Goal: Task Accomplishment & Management: Manage account settings

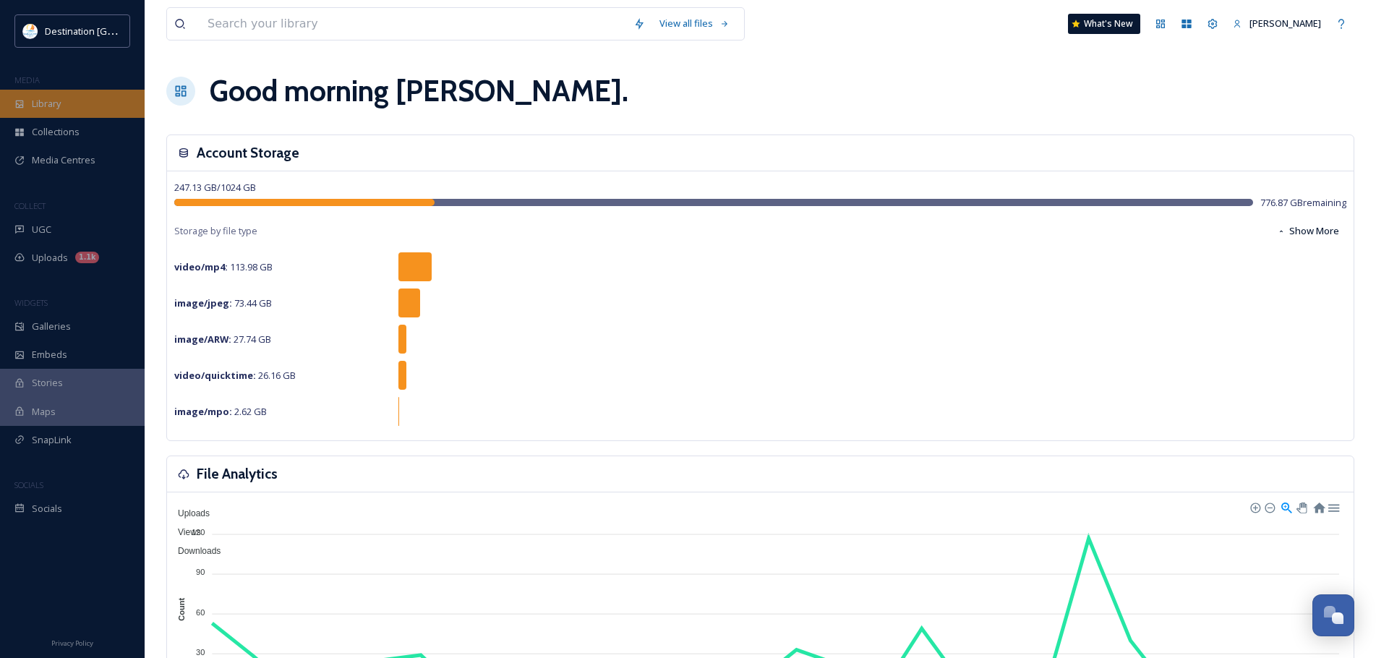
click at [61, 105] on span "Library" at bounding box center [46, 104] width 29 height 14
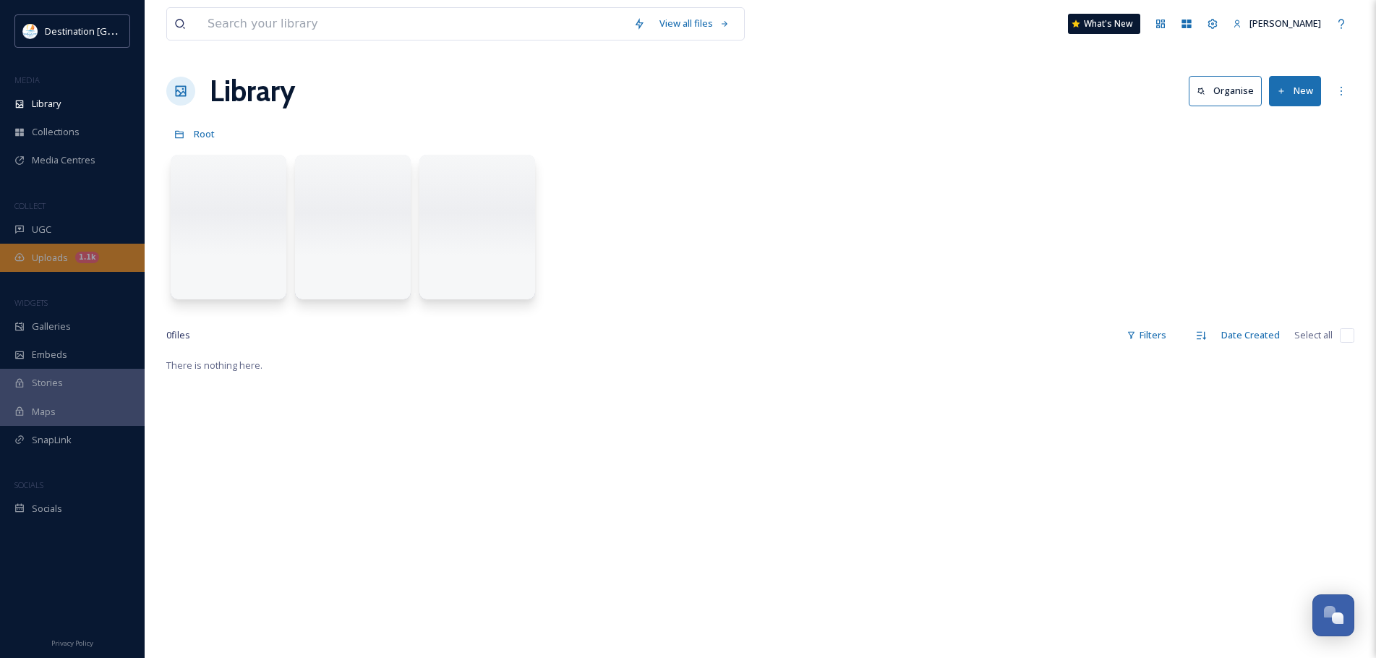
click at [44, 257] on span "Uploads" at bounding box center [50, 258] width 36 height 14
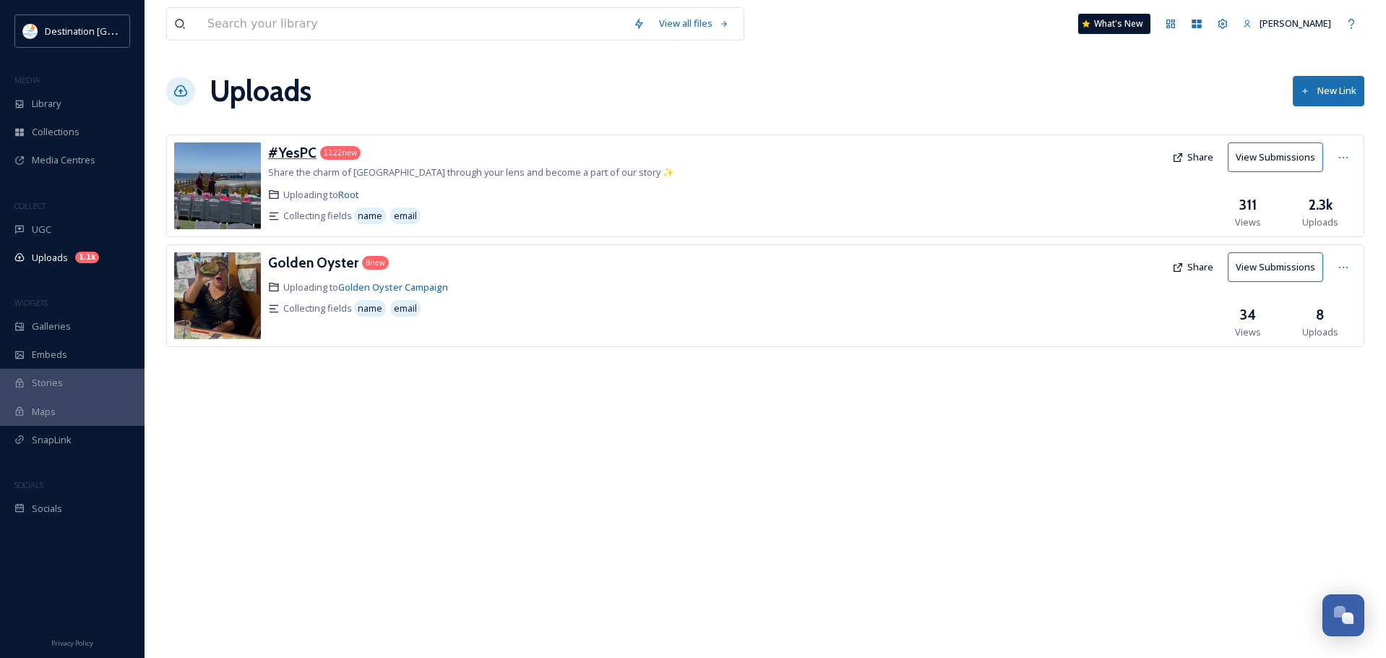
click at [288, 157] on h3 "#YesPC" at bounding box center [292, 152] width 48 height 17
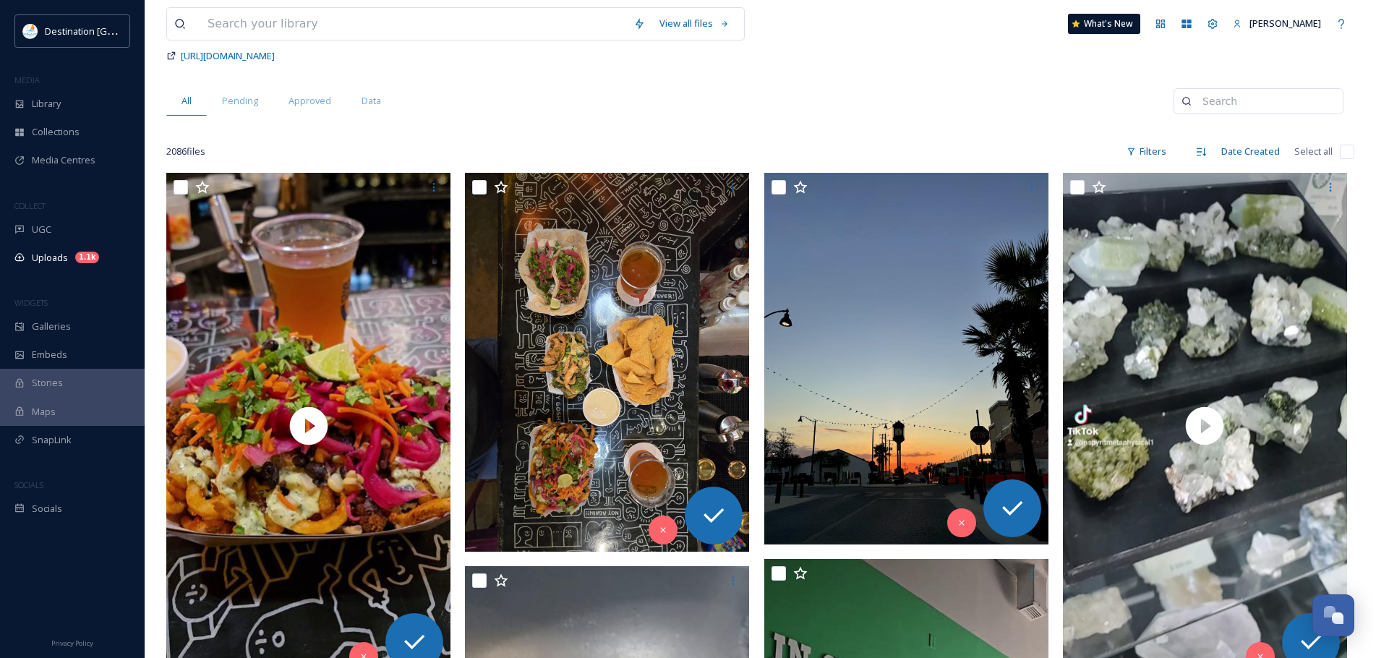
scroll to position [145, 0]
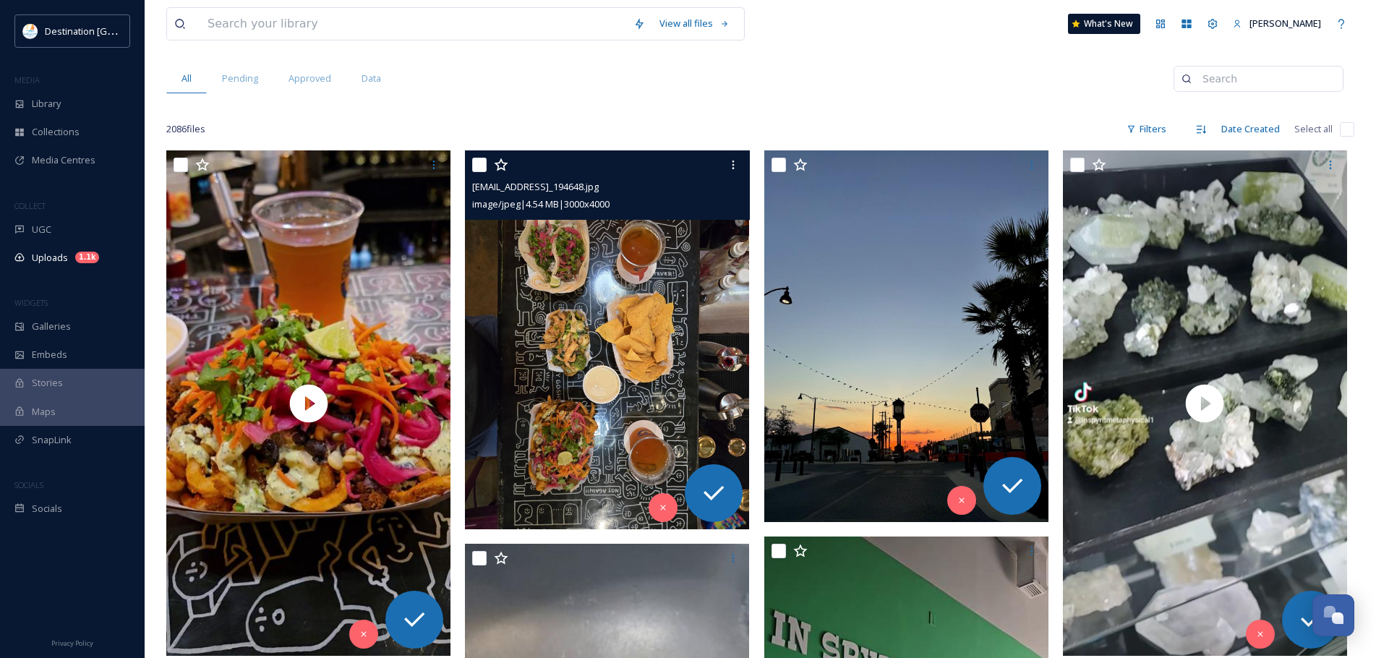
click at [690, 301] on img at bounding box center [607, 339] width 284 height 379
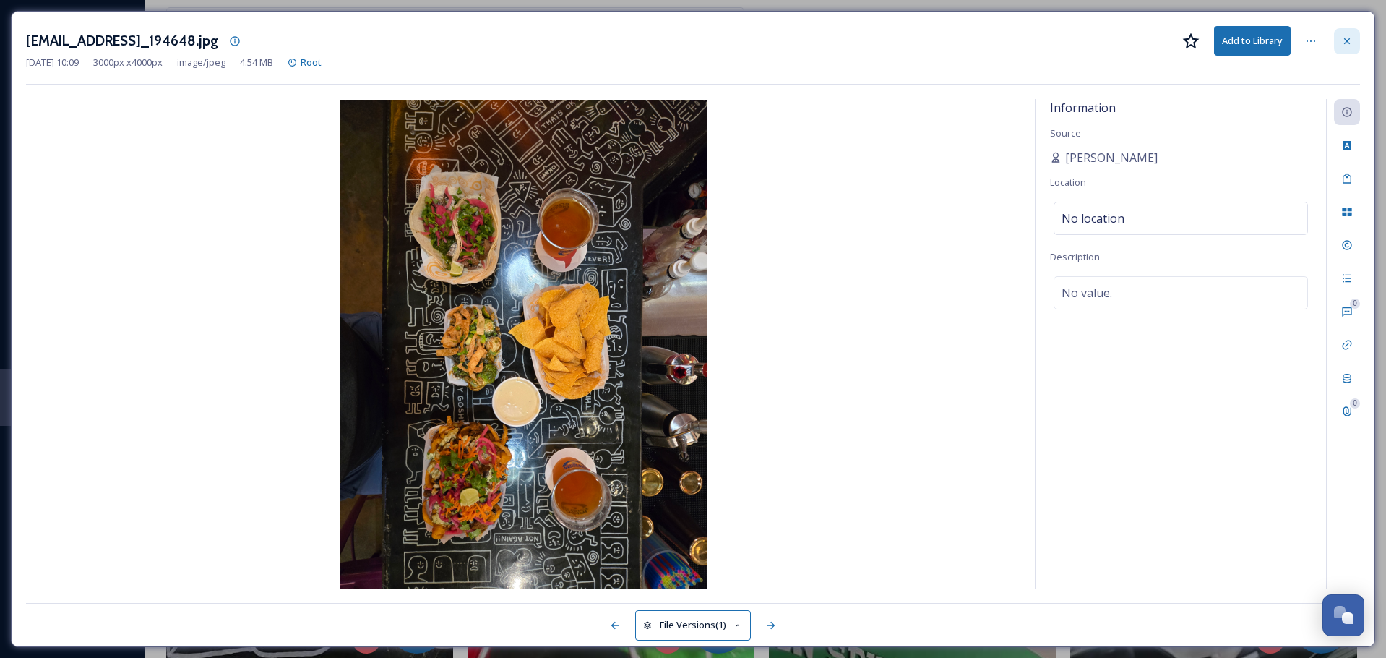
click at [1357, 37] on div at bounding box center [1347, 41] width 26 height 26
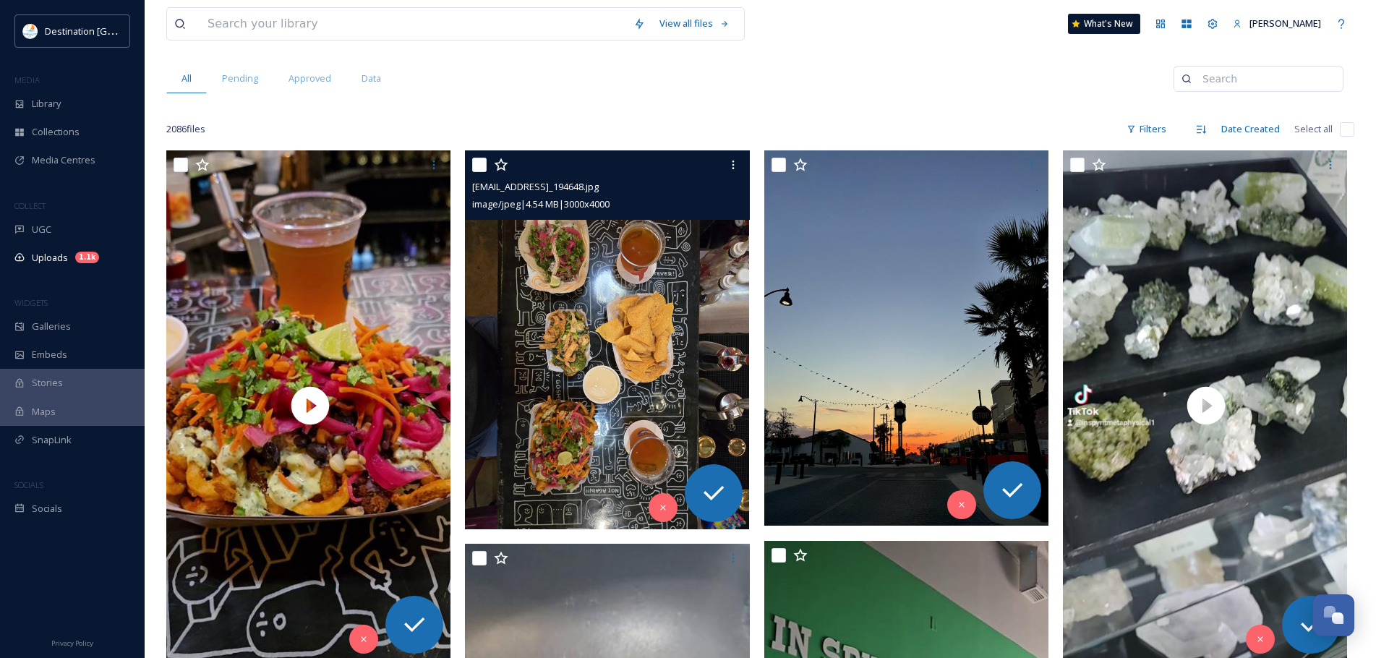
click at [487, 166] on div at bounding box center [608, 165] width 273 height 26
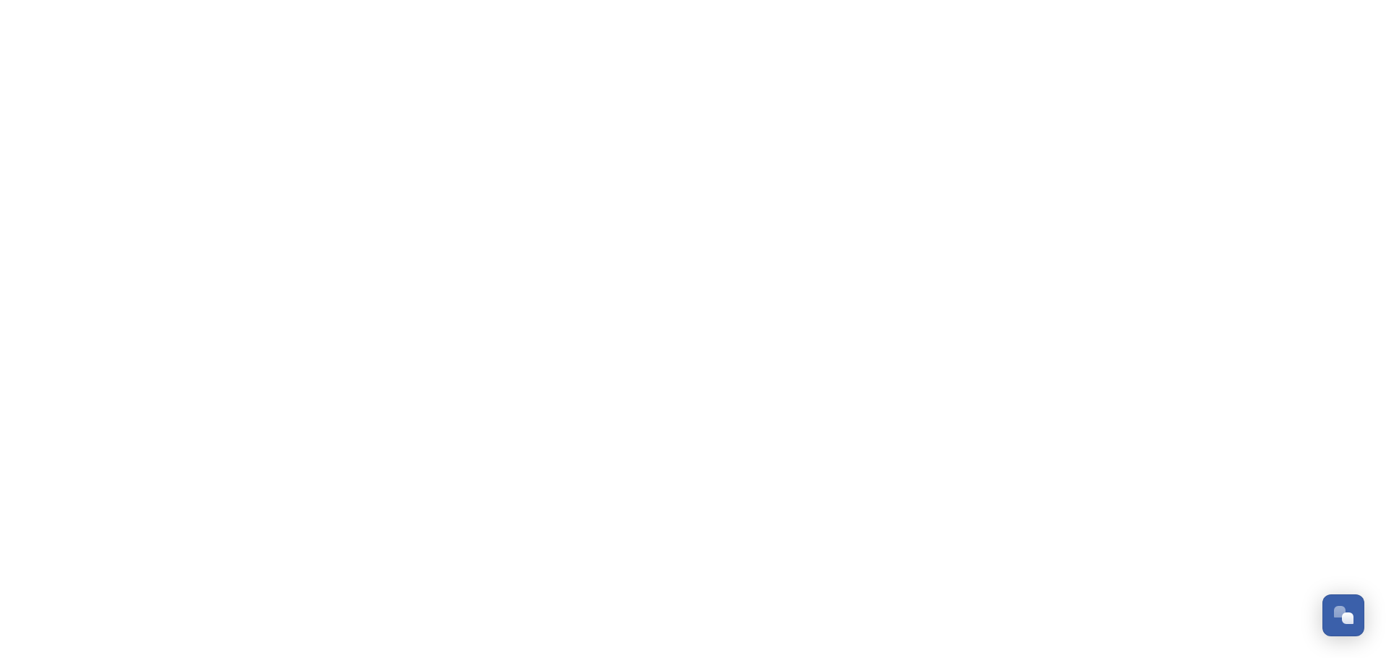
click at [898, 0] on html "Dismiss GoSquared Assistant Chat with SnapSea Team GoSquared Assistant Submit G…" at bounding box center [693, 0] width 1386 height 0
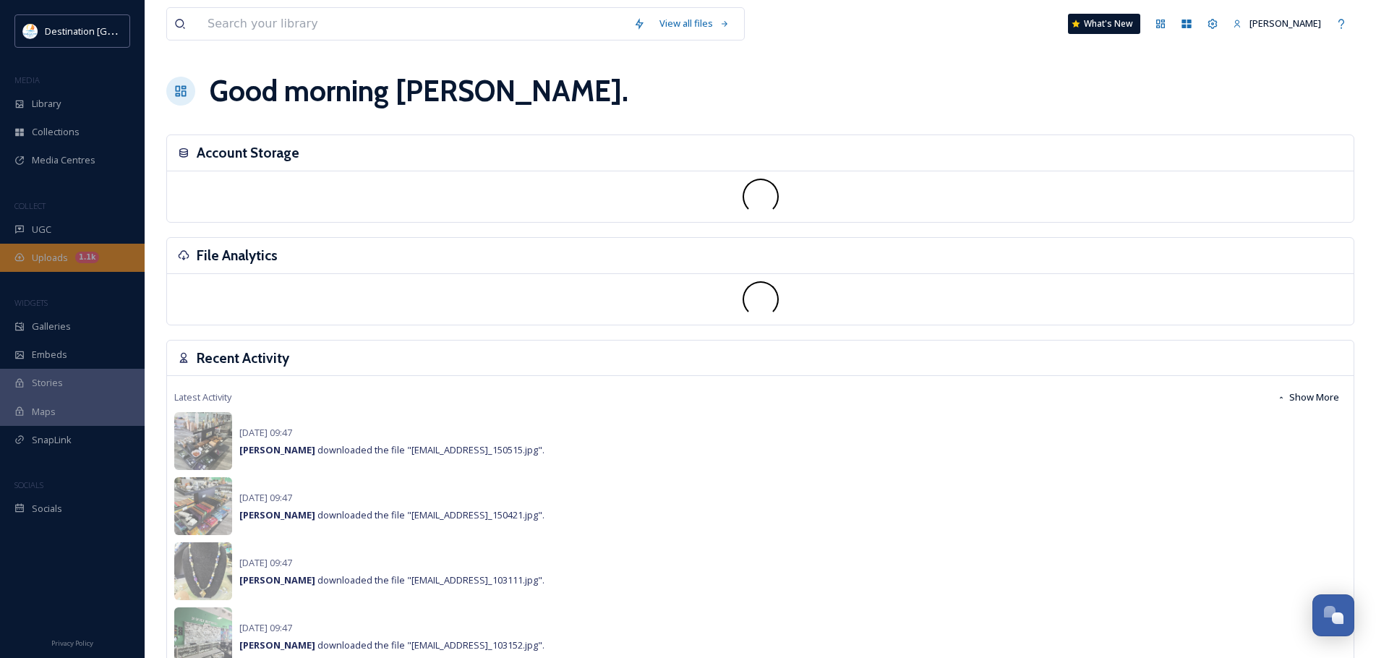
click at [61, 260] on span "Uploads" at bounding box center [50, 258] width 36 height 14
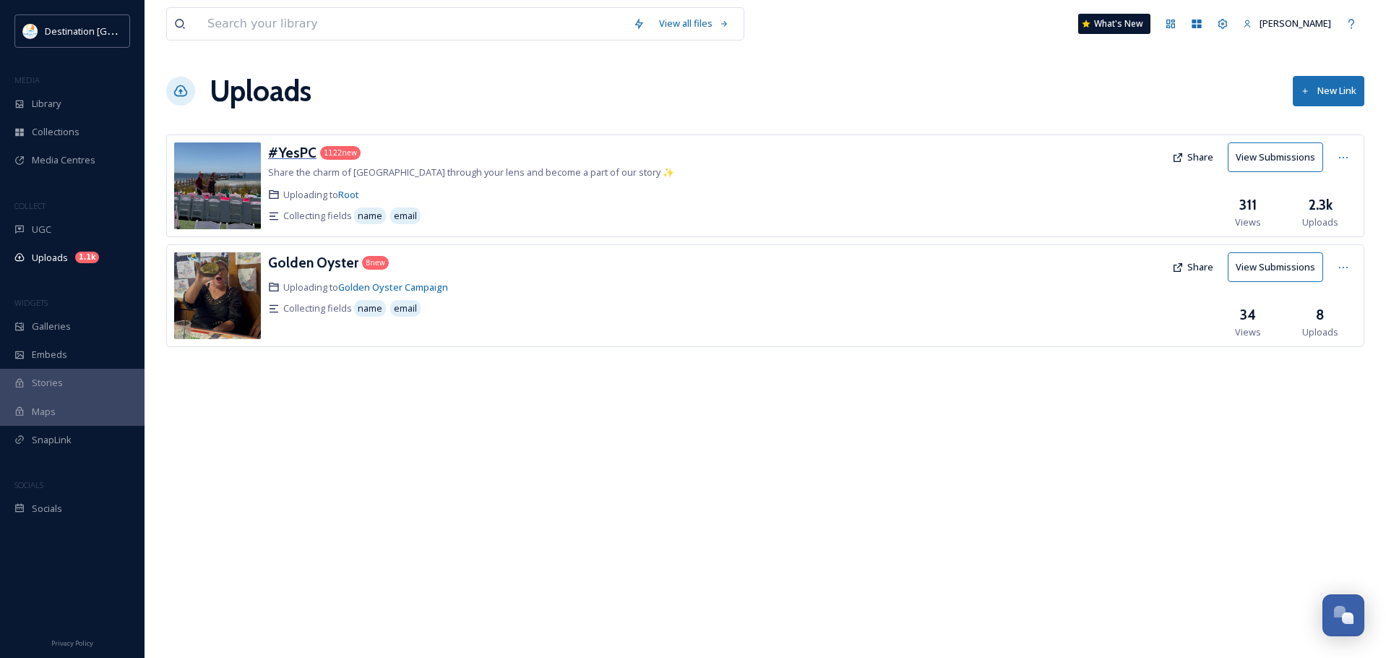
click at [300, 155] on h3 "#YesPC" at bounding box center [292, 152] width 48 height 17
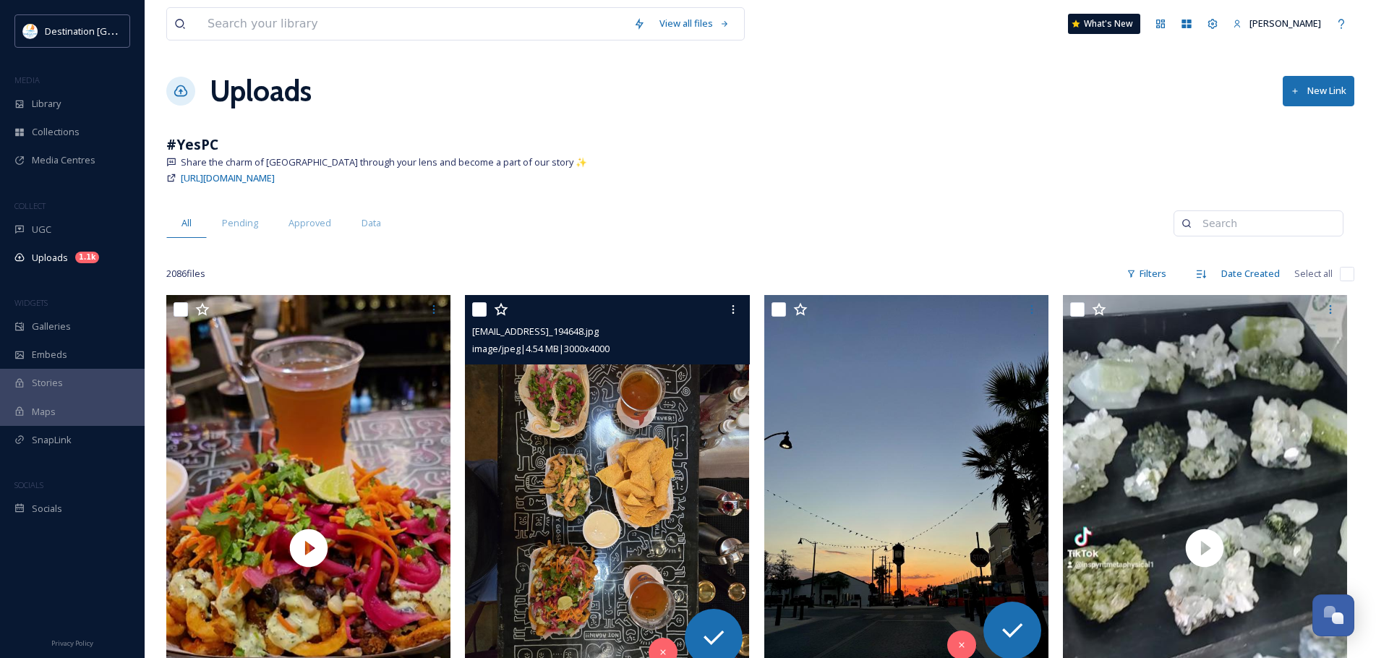
click at [638, 476] on img at bounding box center [607, 484] width 284 height 379
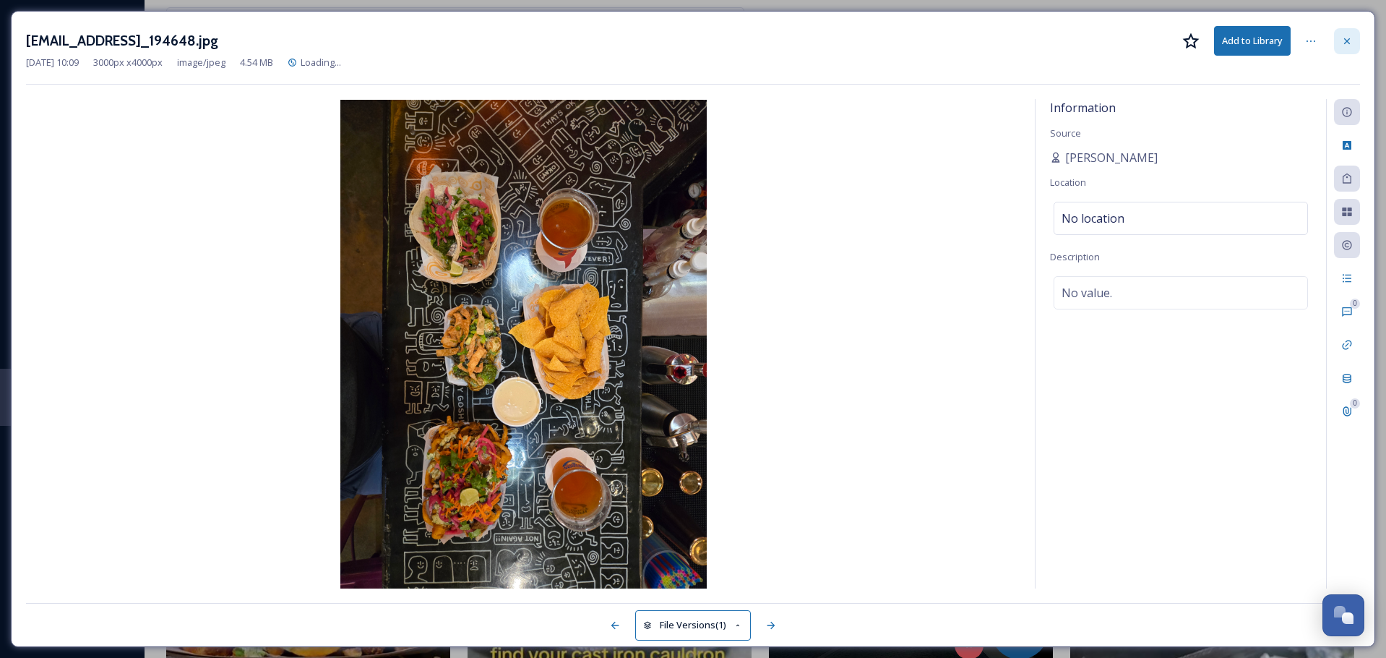
click at [1344, 46] on icon at bounding box center [1348, 41] width 12 height 12
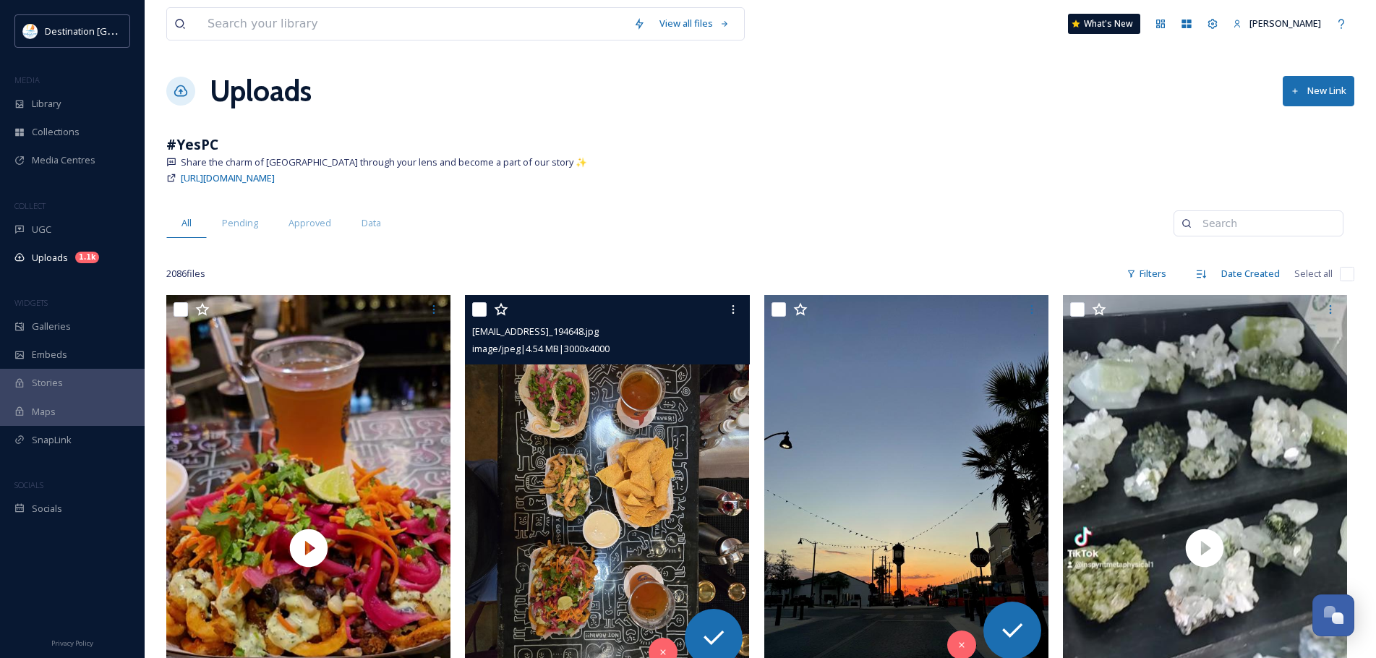
click at [477, 304] on input "checkbox" at bounding box center [479, 309] width 14 height 14
checkbox input "true"
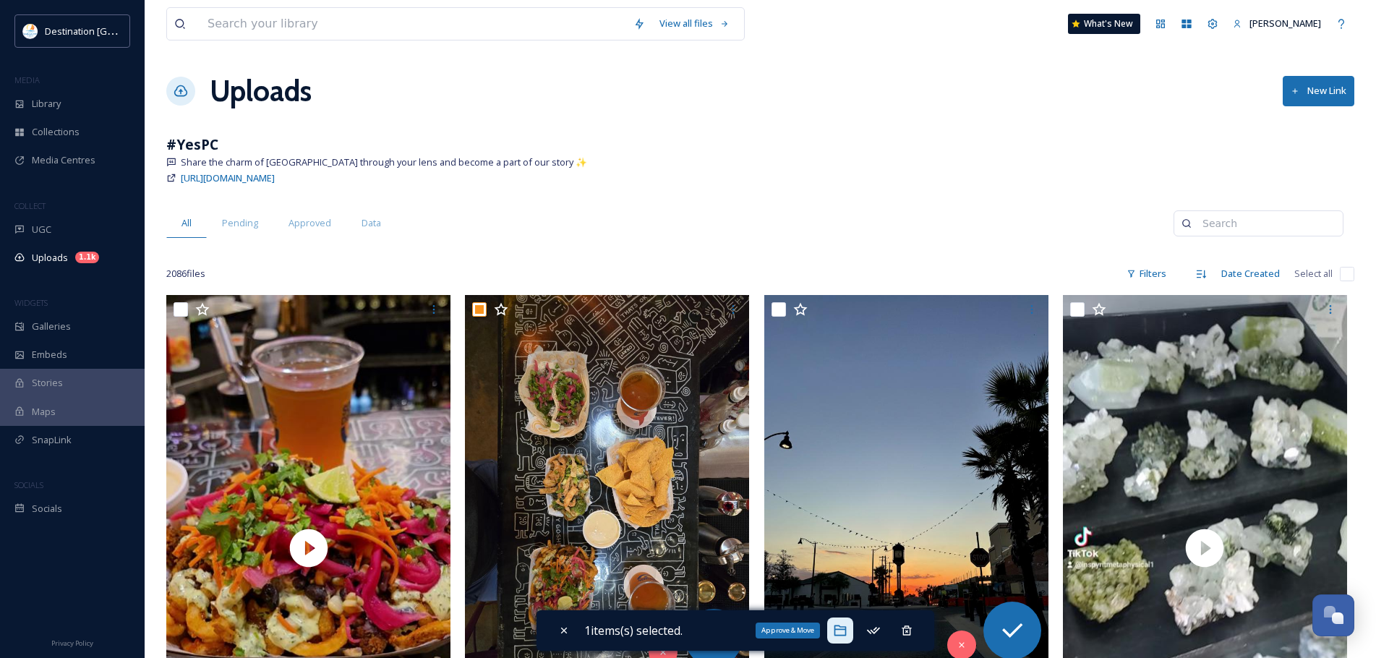
click at [852, 635] on div "Approve & Move" at bounding box center [840, 630] width 26 height 26
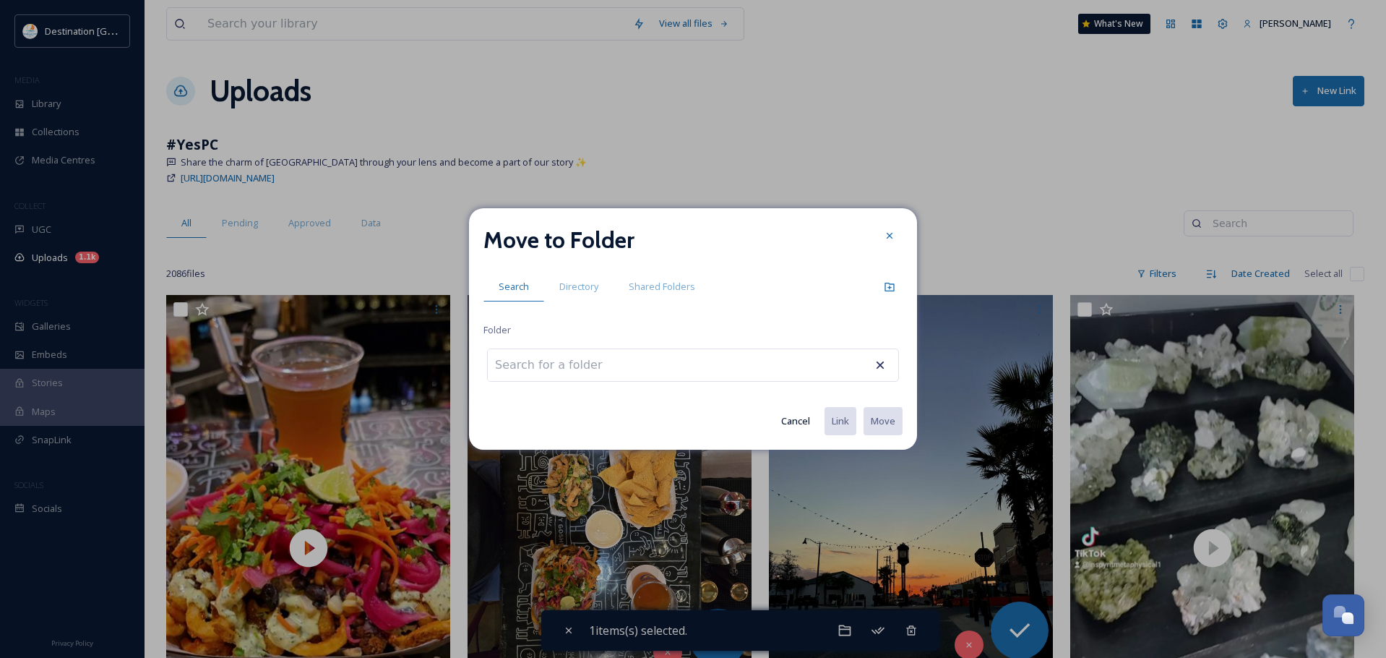
click at [604, 369] on input at bounding box center [567, 365] width 159 height 32
click at [894, 233] on icon at bounding box center [890, 236] width 12 height 12
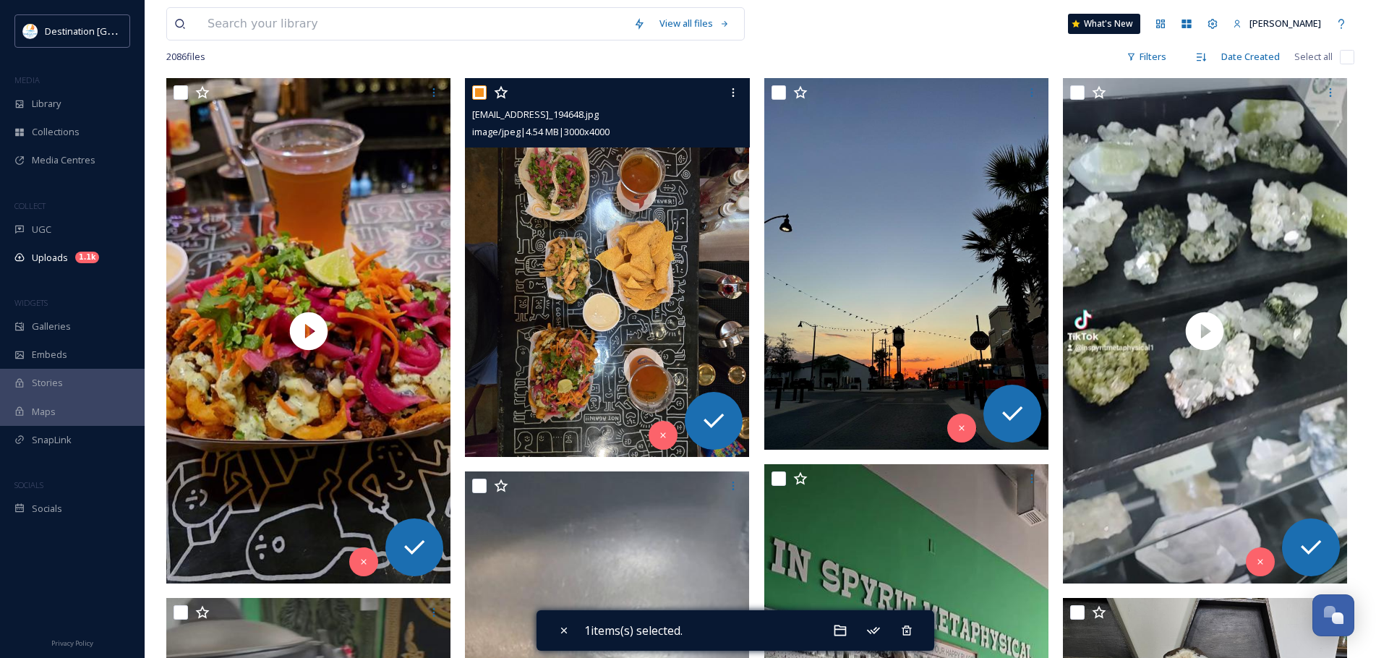
scroll to position [72, 0]
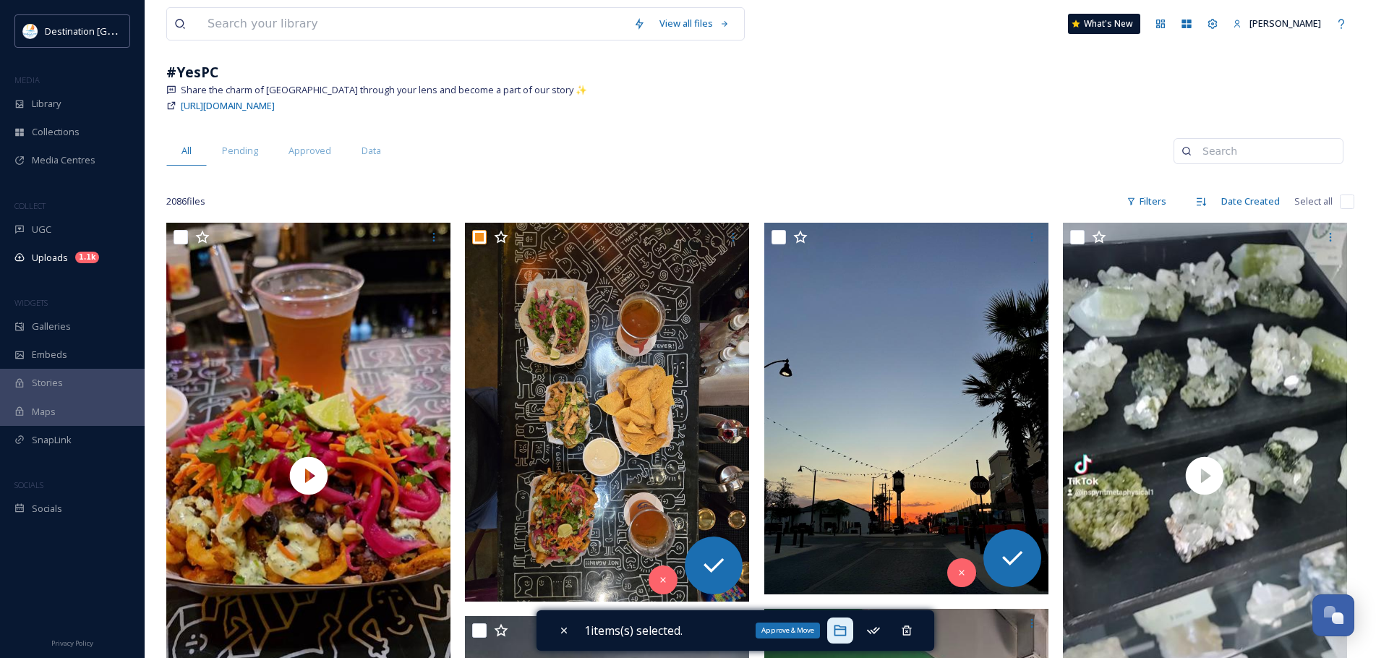
click at [845, 635] on icon at bounding box center [839, 630] width 12 height 11
click at [49, 104] on span "Library" at bounding box center [46, 104] width 29 height 14
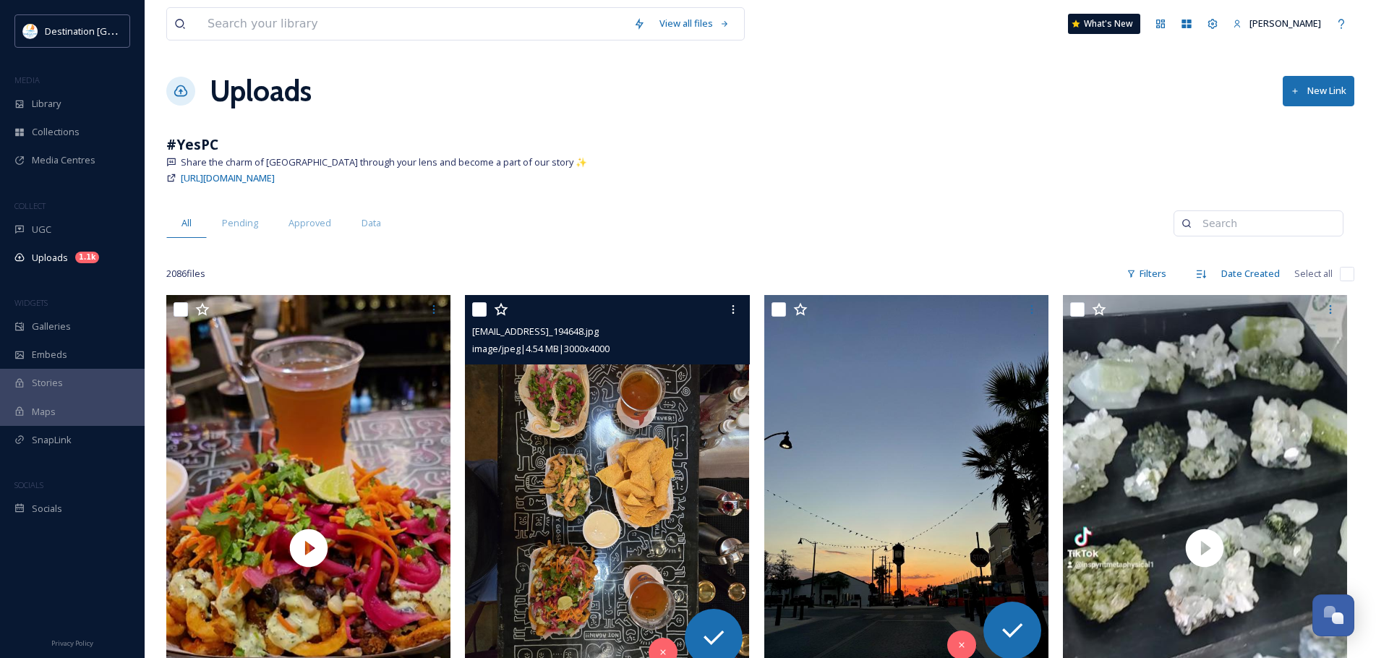
click at [604, 467] on img at bounding box center [607, 484] width 284 height 379
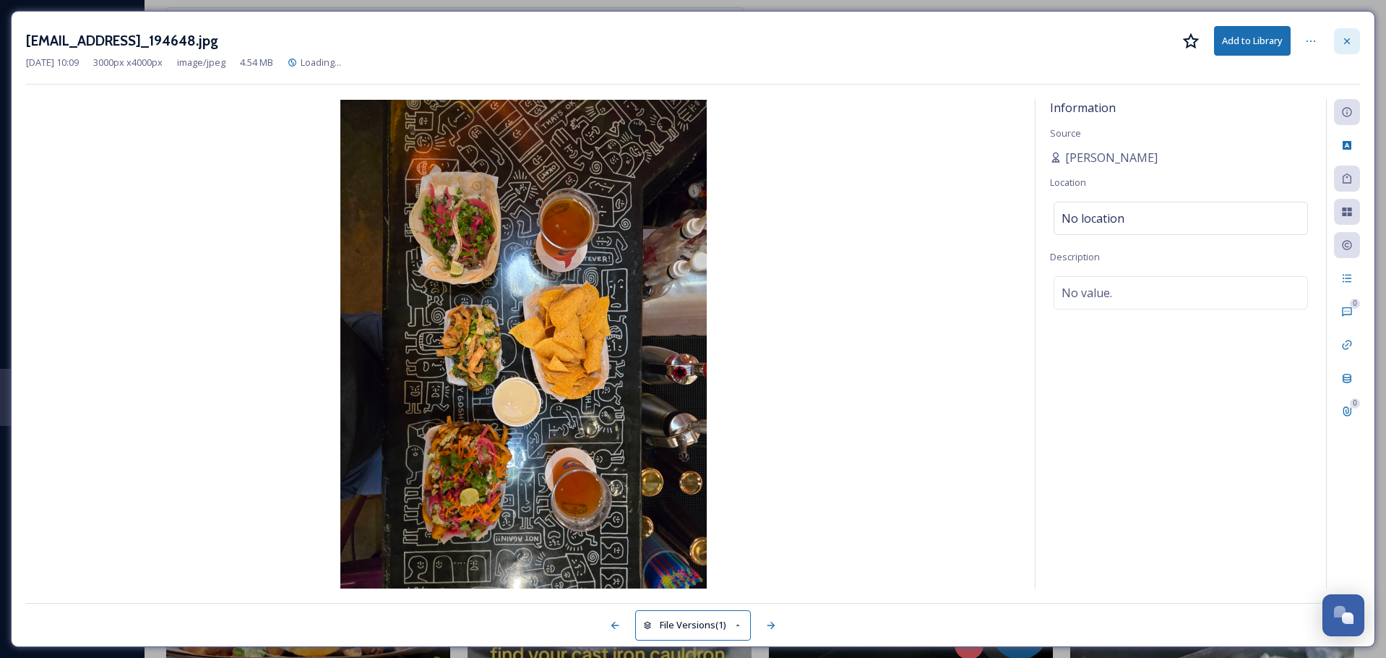
click at [1351, 38] on icon at bounding box center [1348, 41] width 12 height 12
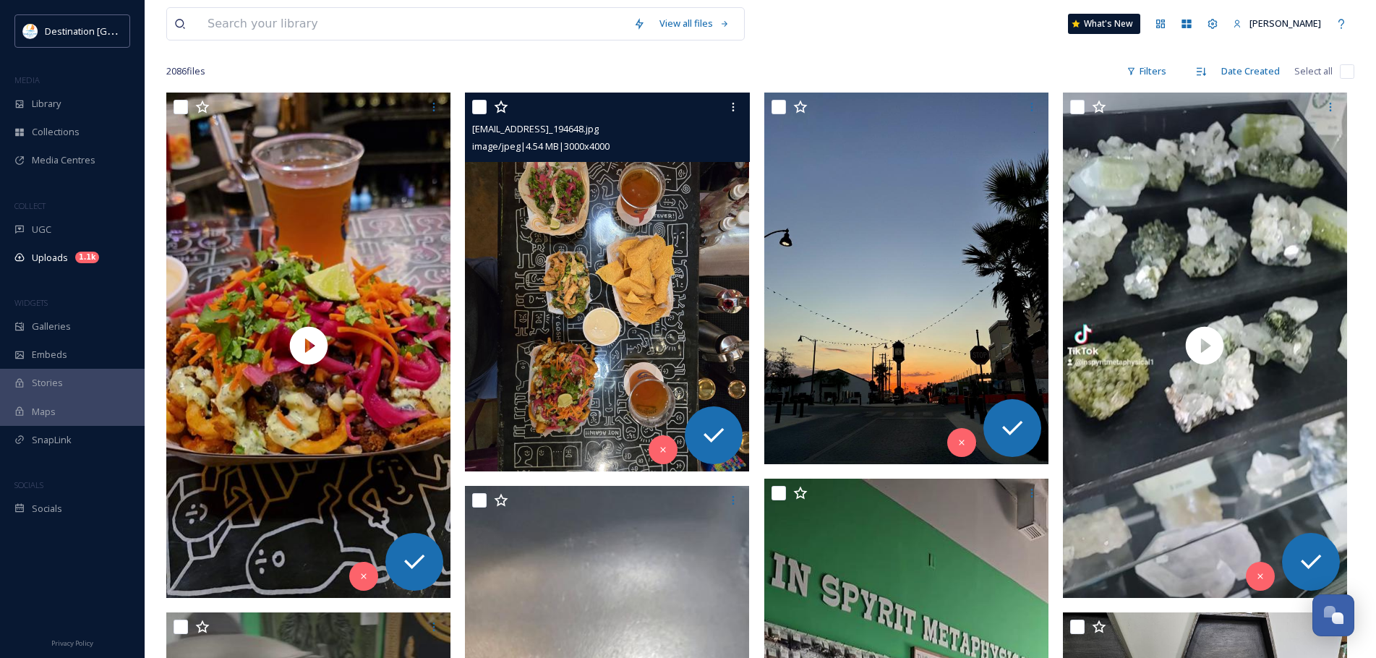
scroll to position [217, 0]
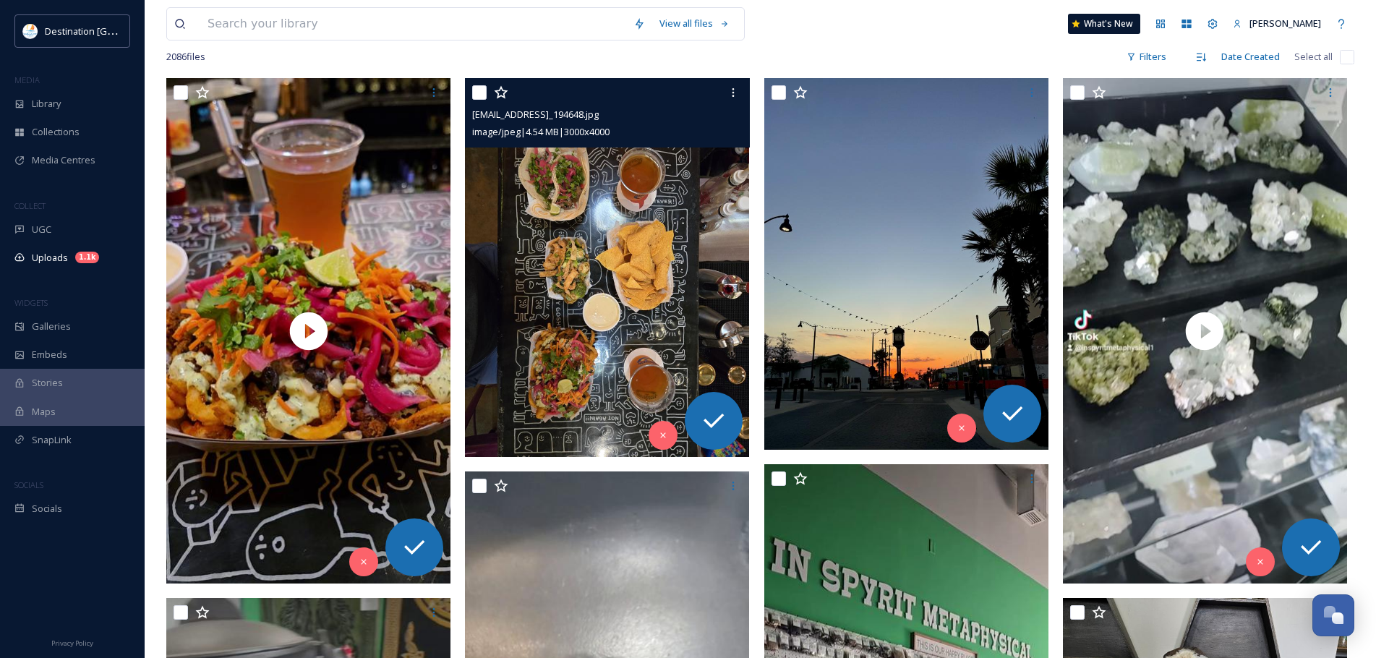
click at [485, 85] on div at bounding box center [608, 93] width 273 height 26
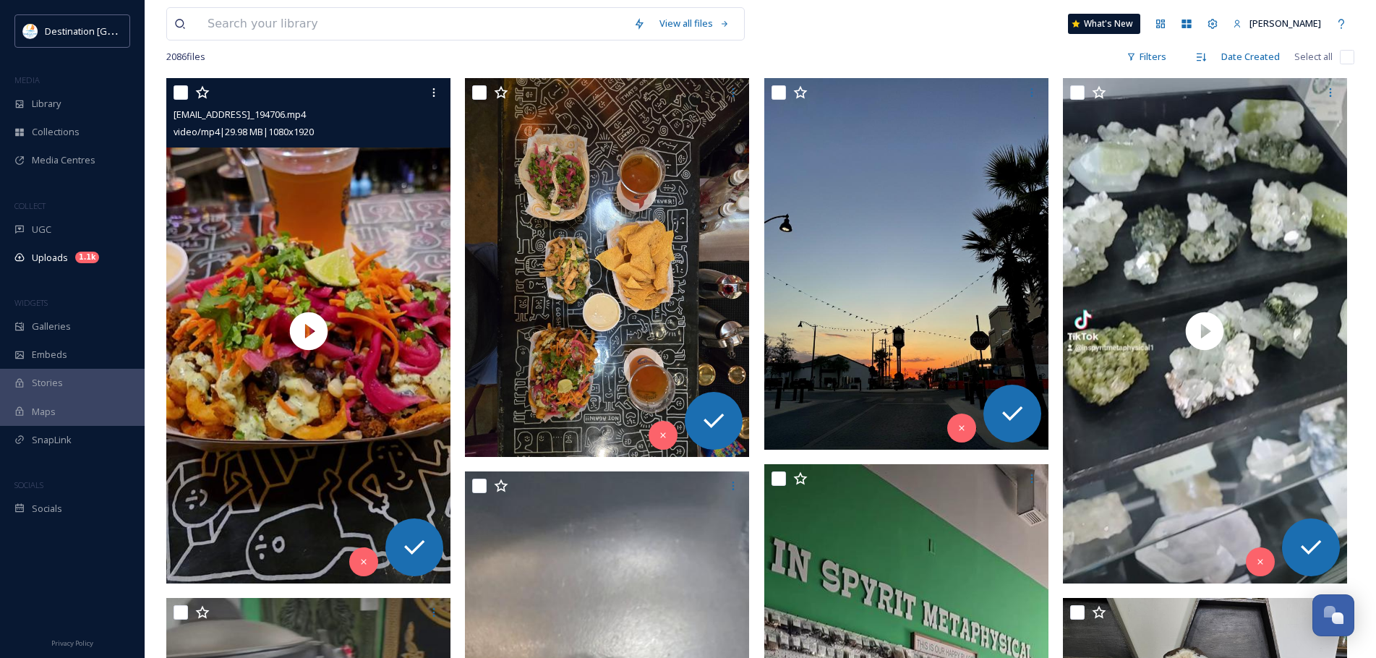
click at [181, 89] on input "checkbox" at bounding box center [180, 92] width 14 height 14
checkbox input "true"
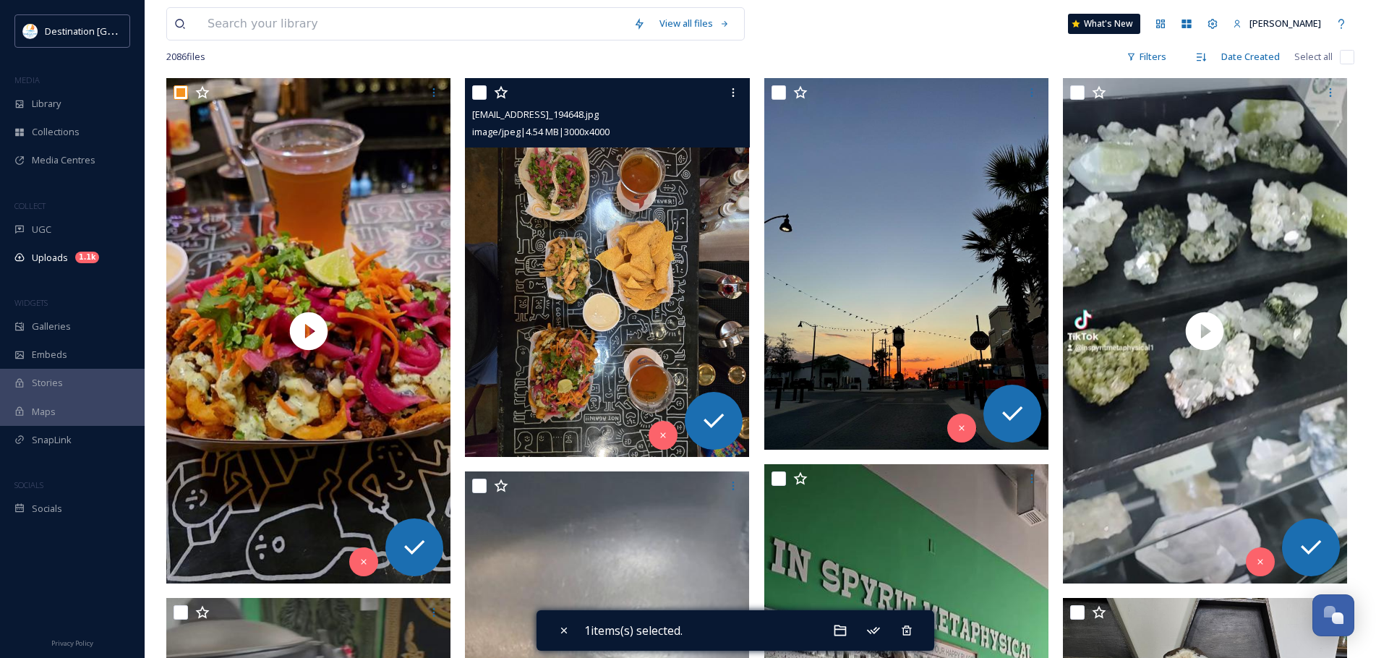
click at [486, 93] on input "checkbox" at bounding box center [479, 92] width 14 height 14
checkbox input "true"
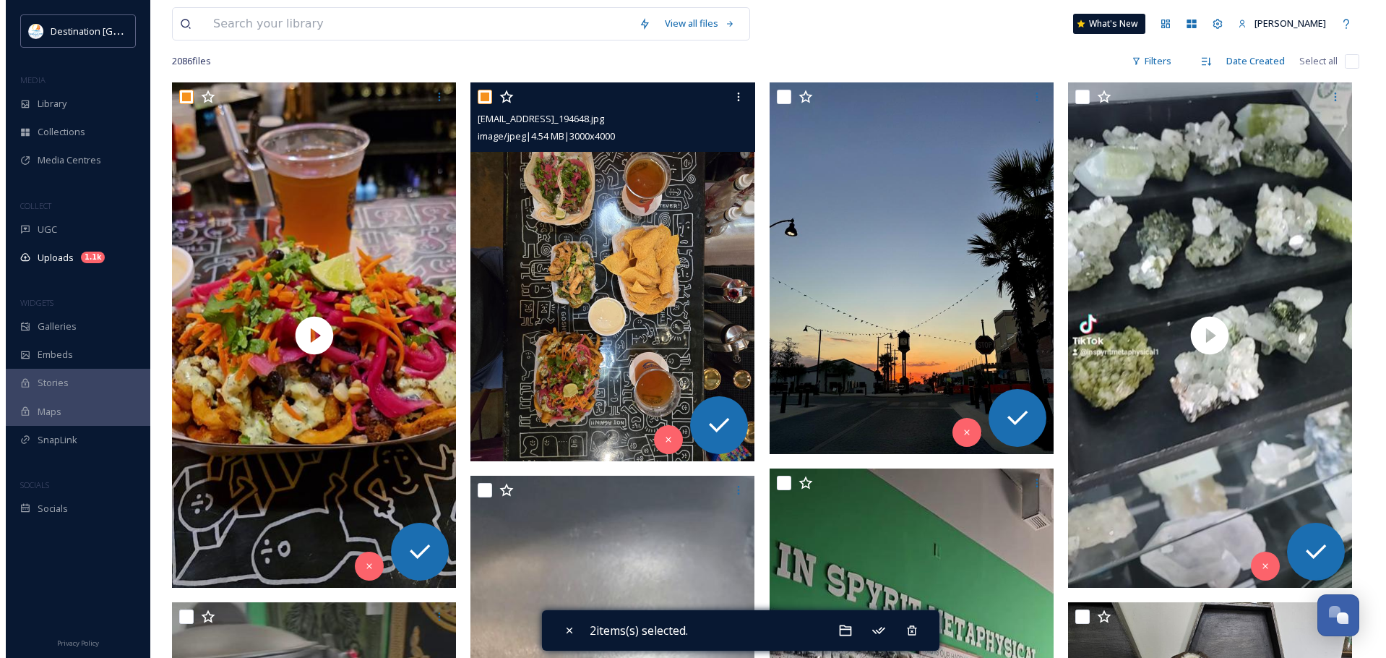
scroll to position [145, 0]
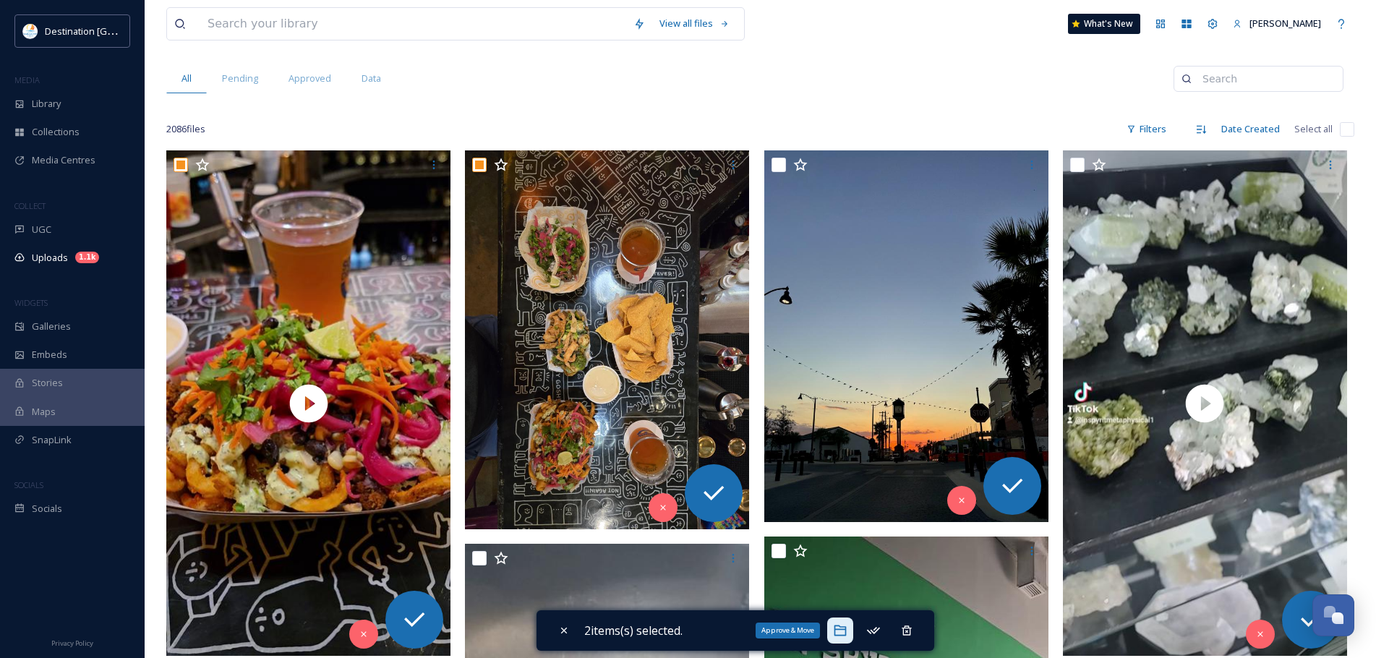
click at [844, 628] on icon at bounding box center [840, 630] width 14 height 14
